Goal: Task Accomplishment & Management: Manage account settings

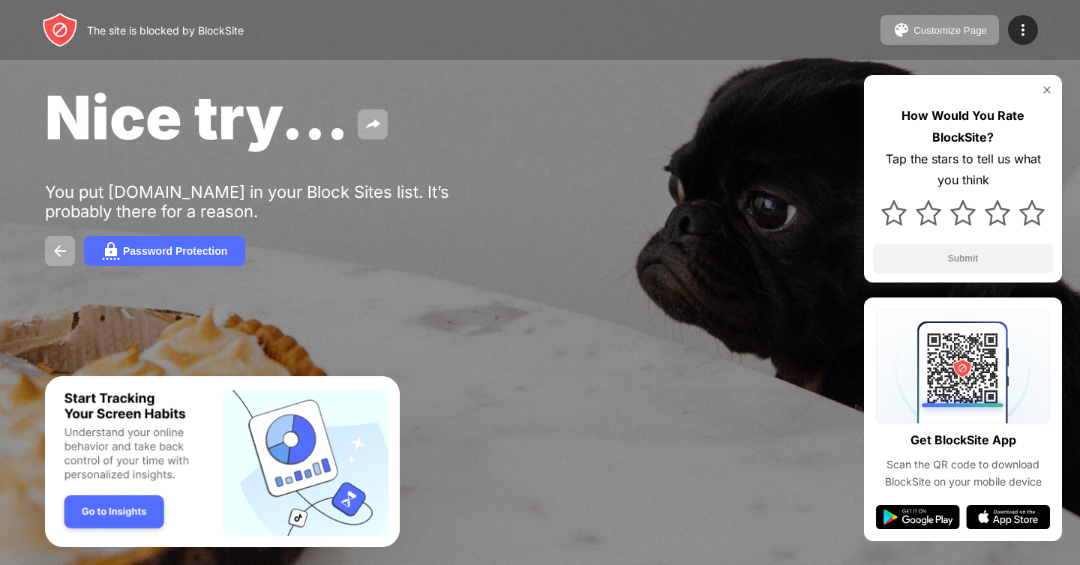
click at [479, 61] on div "Nice try... You put [DOMAIN_NAME] in your Block Sites list. It’s probably there…" at bounding box center [540, 173] width 1080 height 347
